Goal: Task Accomplishment & Management: Use online tool/utility

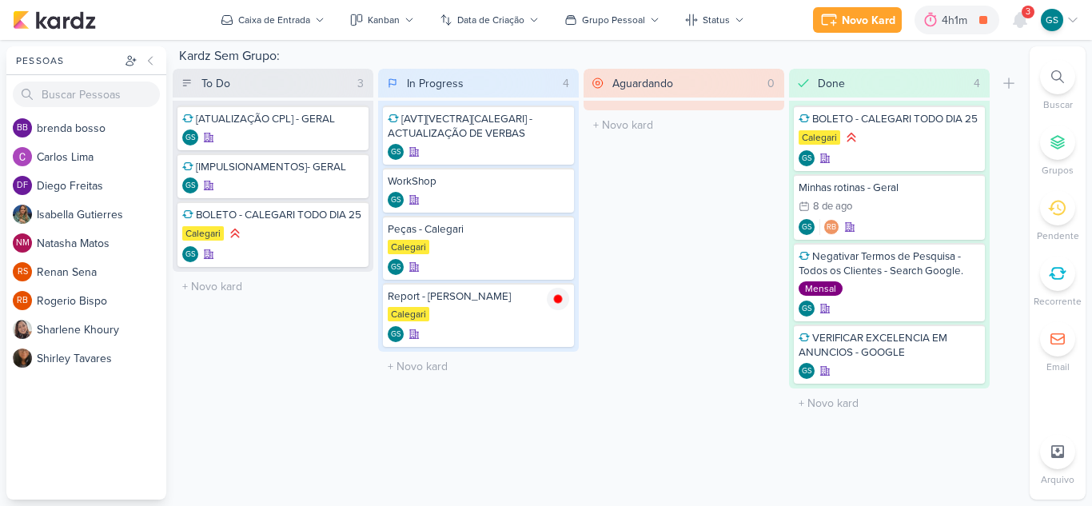
click at [955, 39] on div "Novo Kard Ctrl + k 4h1m Report - Calegari 0h0m Hoje 4h1m Semana 0h0m Mês 0h0m N…" at bounding box center [546, 20] width 1067 height 40
click at [951, 22] on div "4h1m" at bounding box center [957, 20] width 30 height 17
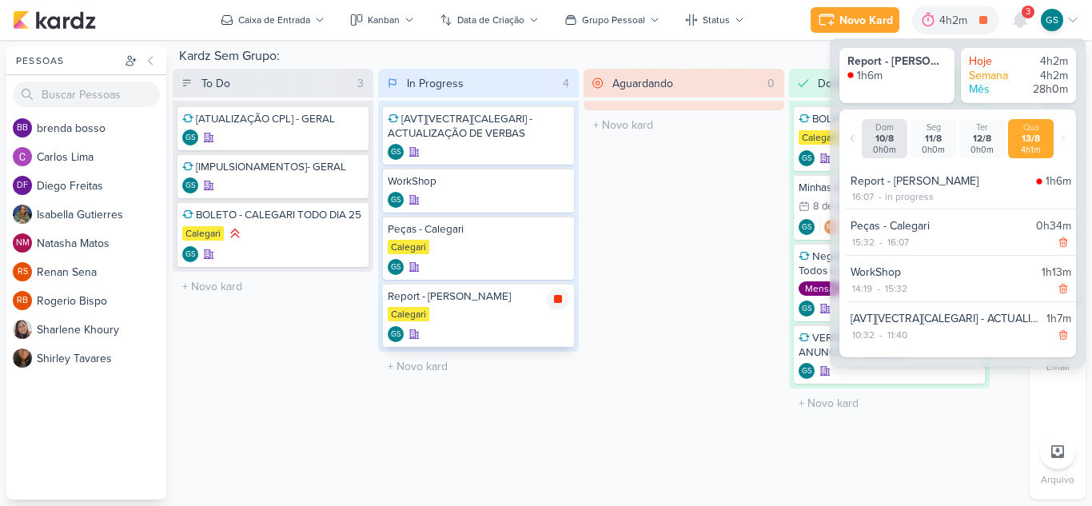
click at [556, 301] on icon at bounding box center [558, 299] width 8 height 8
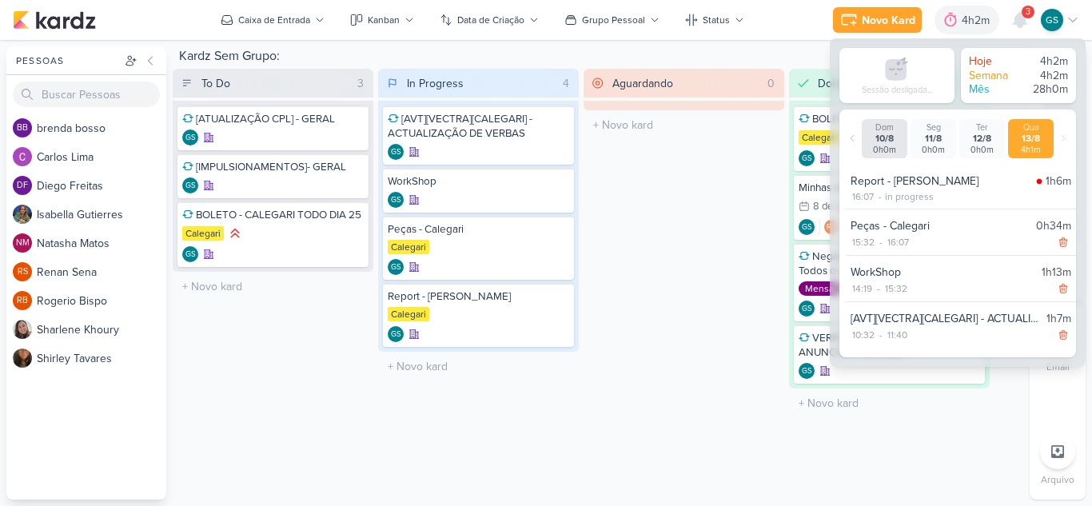
click at [333, 396] on div "To Do 3 Mover Para Esquerda Mover Para Direita Deletar [ATUALIZAÇÃO CPL] - GERAL" at bounding box center [273, 243] width 201 height 349
